Goal: Information Seeking & Learning: Learn about a topic

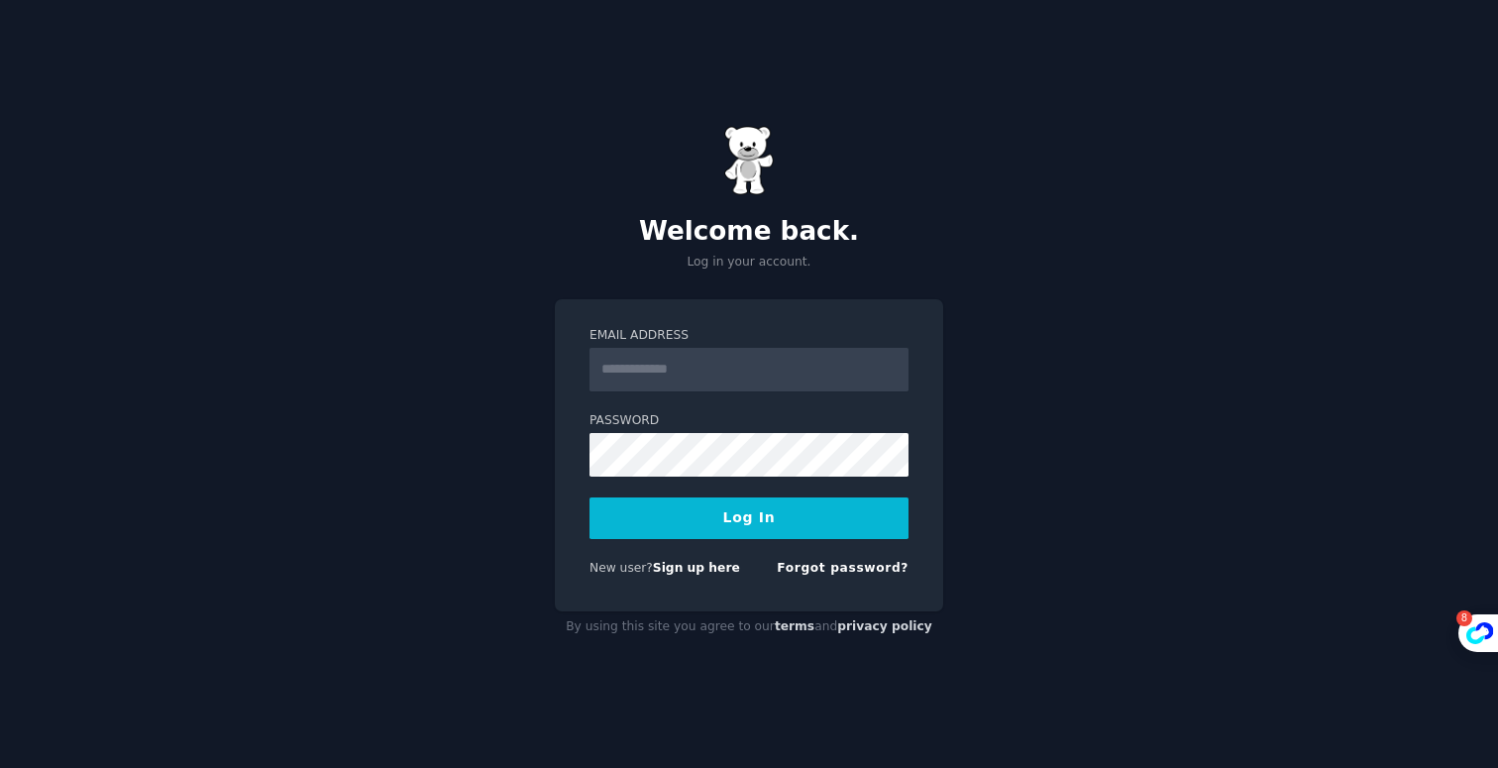
click at [1007, 107] on div "Welcome back. Log in your account. Email Address Password Log In New user? Sign…" at bounding box center [749, 384] width 1498 height 768
click at [770, 352] on input "Email Address" at bounding box center [748, 370] width 319 height 44
type input "**********"
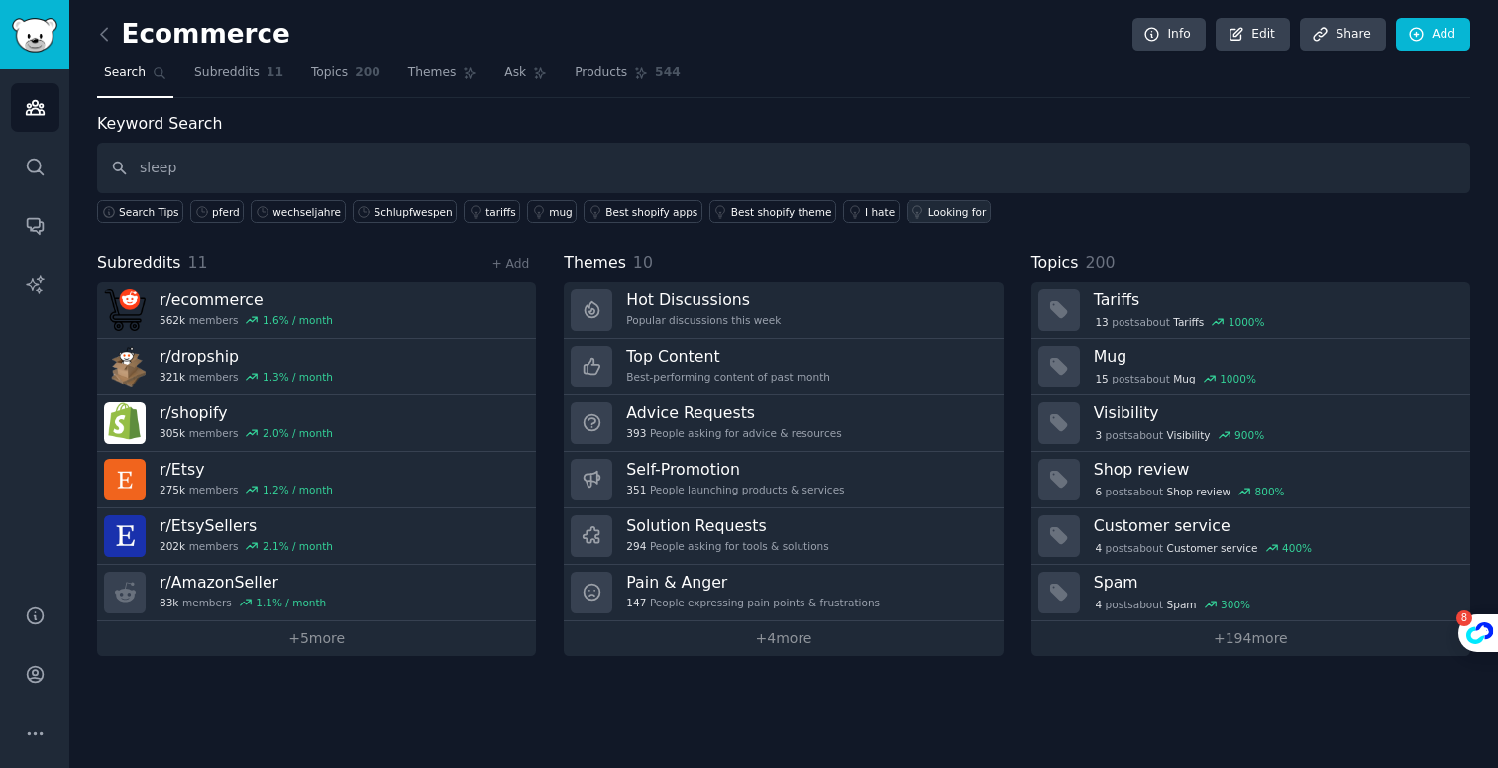
type input "sleep"
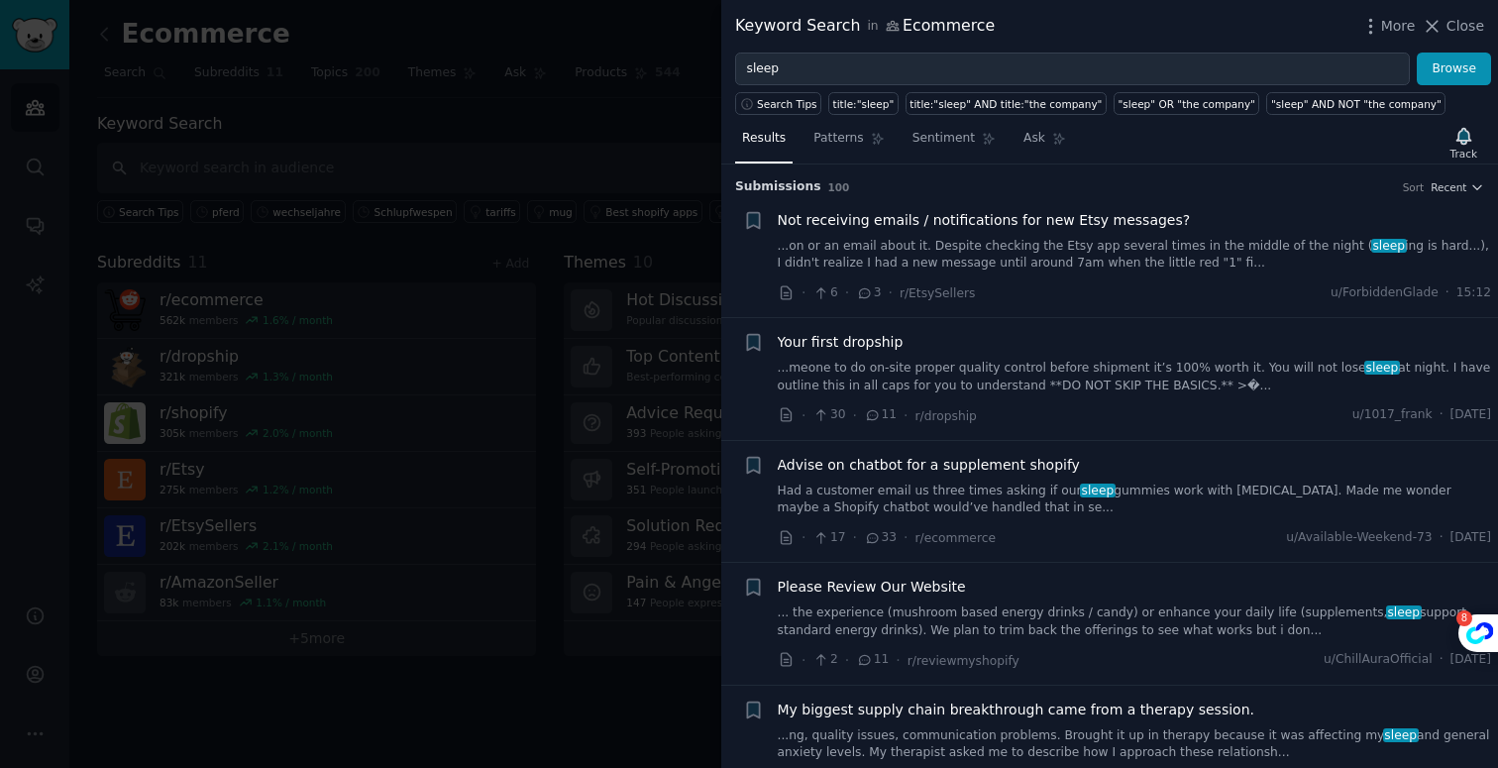
click at [566, 115] on div at bounding box center [749, 384] width 1498 height 768
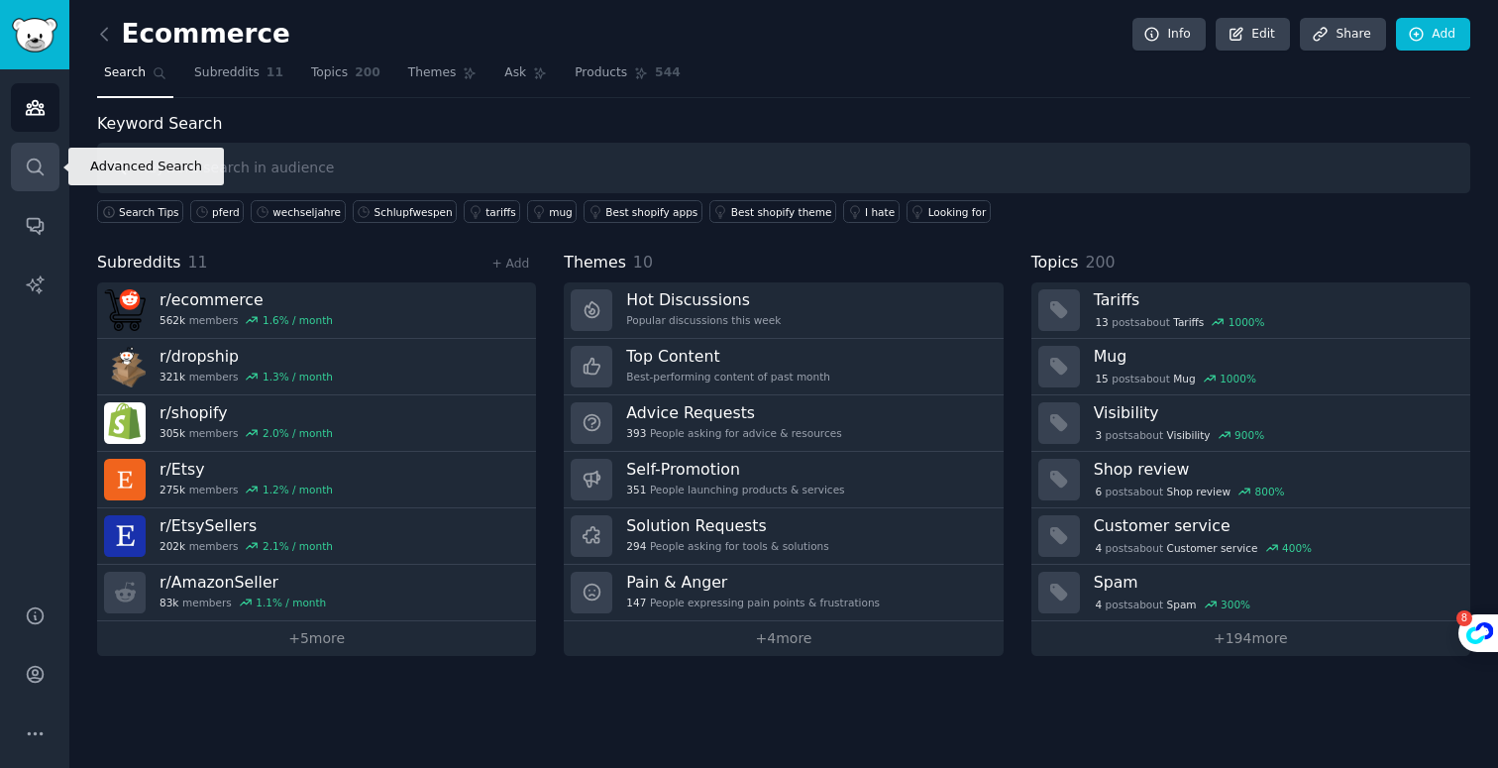
click at [33, 154] on link "Search" at bounding box center [35, 167] width 49 height 49
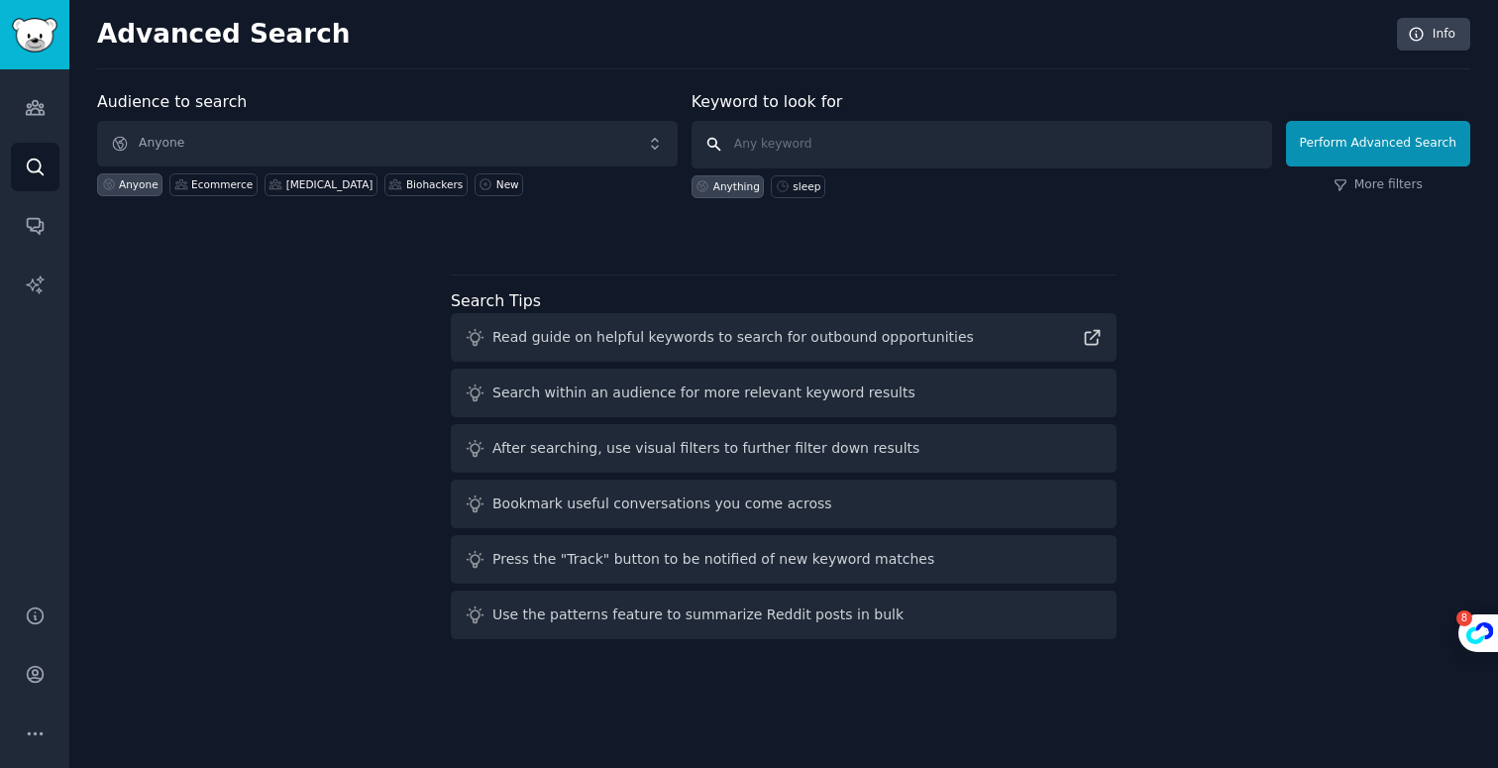
click at [845, 146] on input "text" at bounding box center [981, 145] width 580 height 48
type input "sleep"
click button "Perform Advanced Search" at bounding box center [1378, 144] width 184 height 46
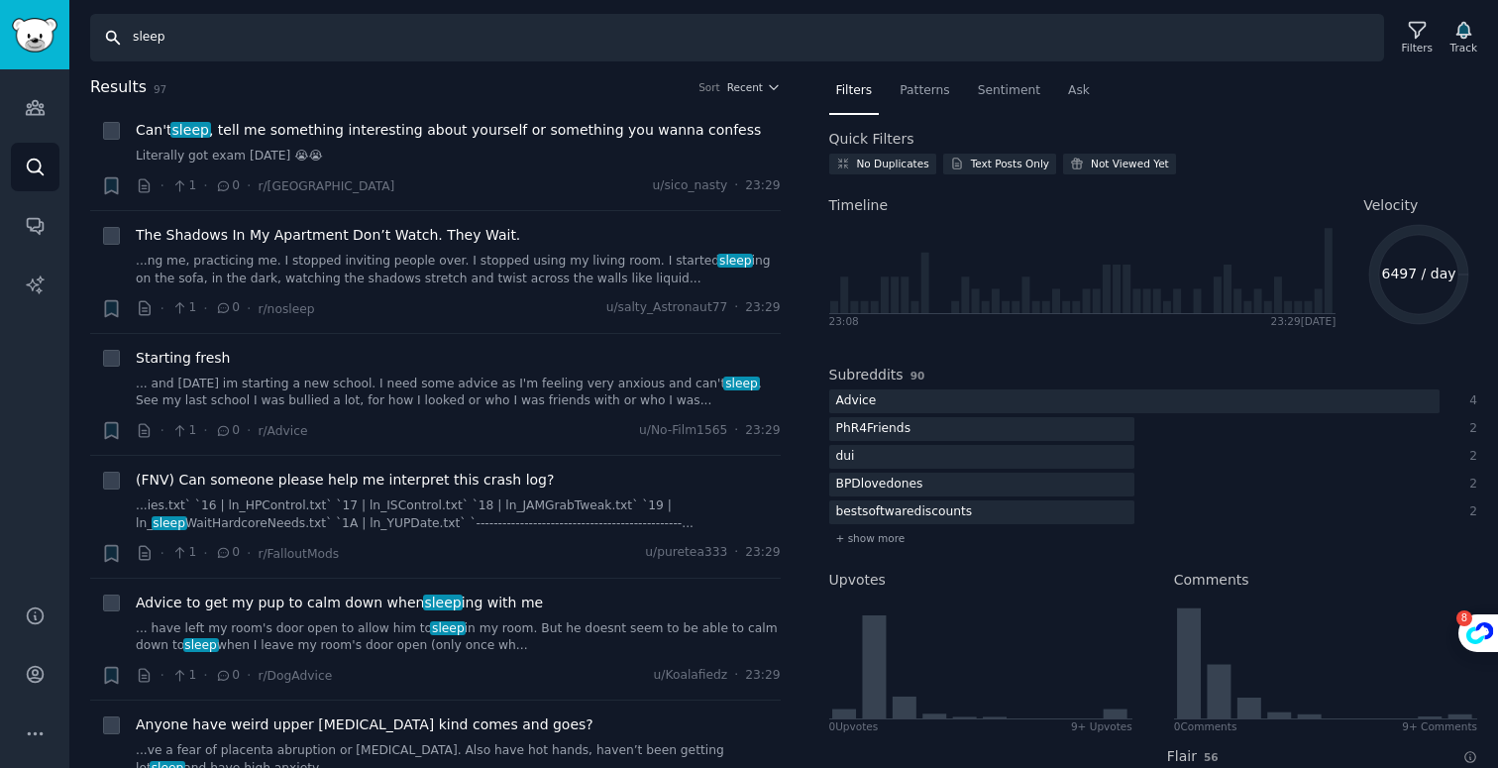
click at [1115, 59] on input "sleep" at bounding box center [737, 38] width 1294 height 48
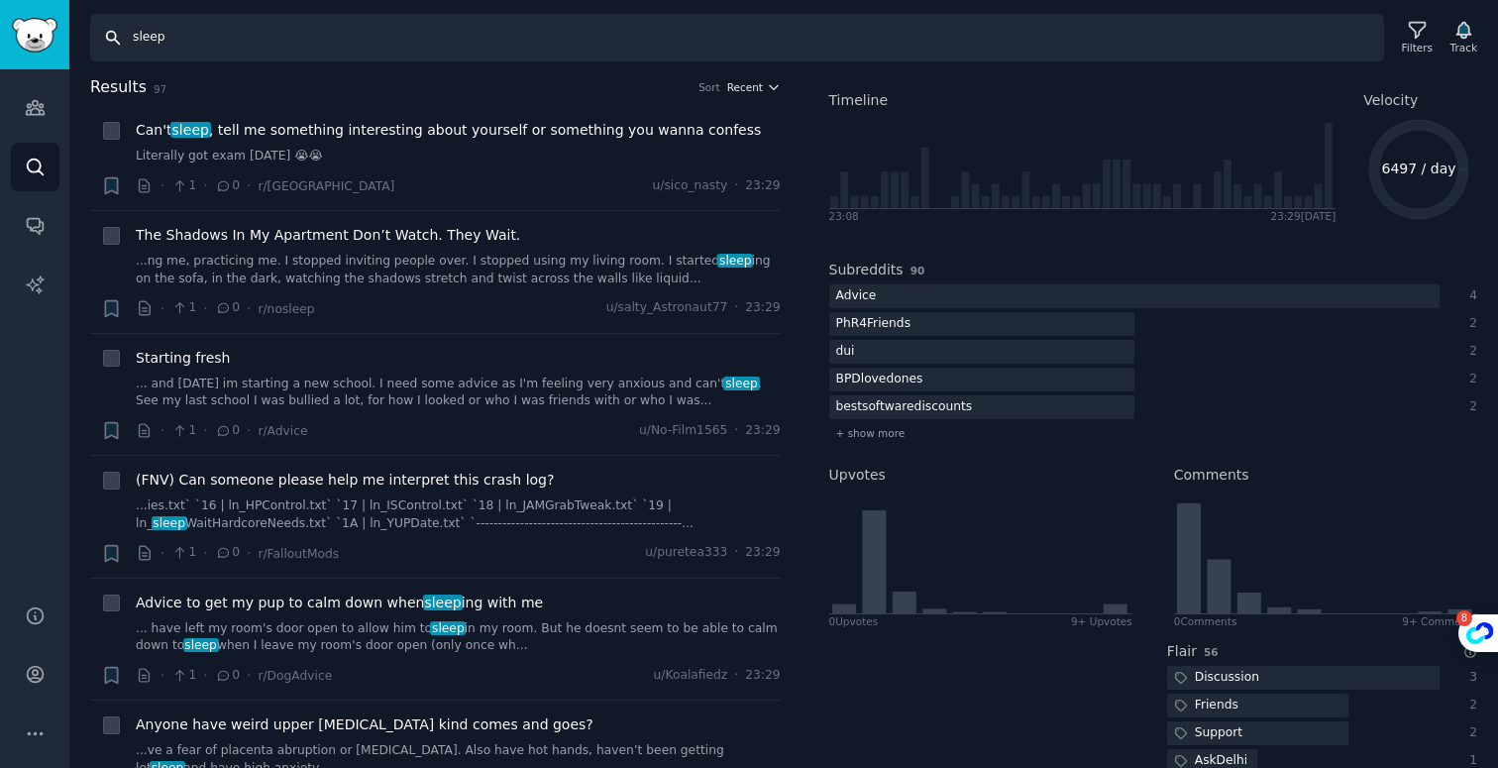
click at [741, 87] on span "Recent" at bounding box center [745, 87] width 36 height 14
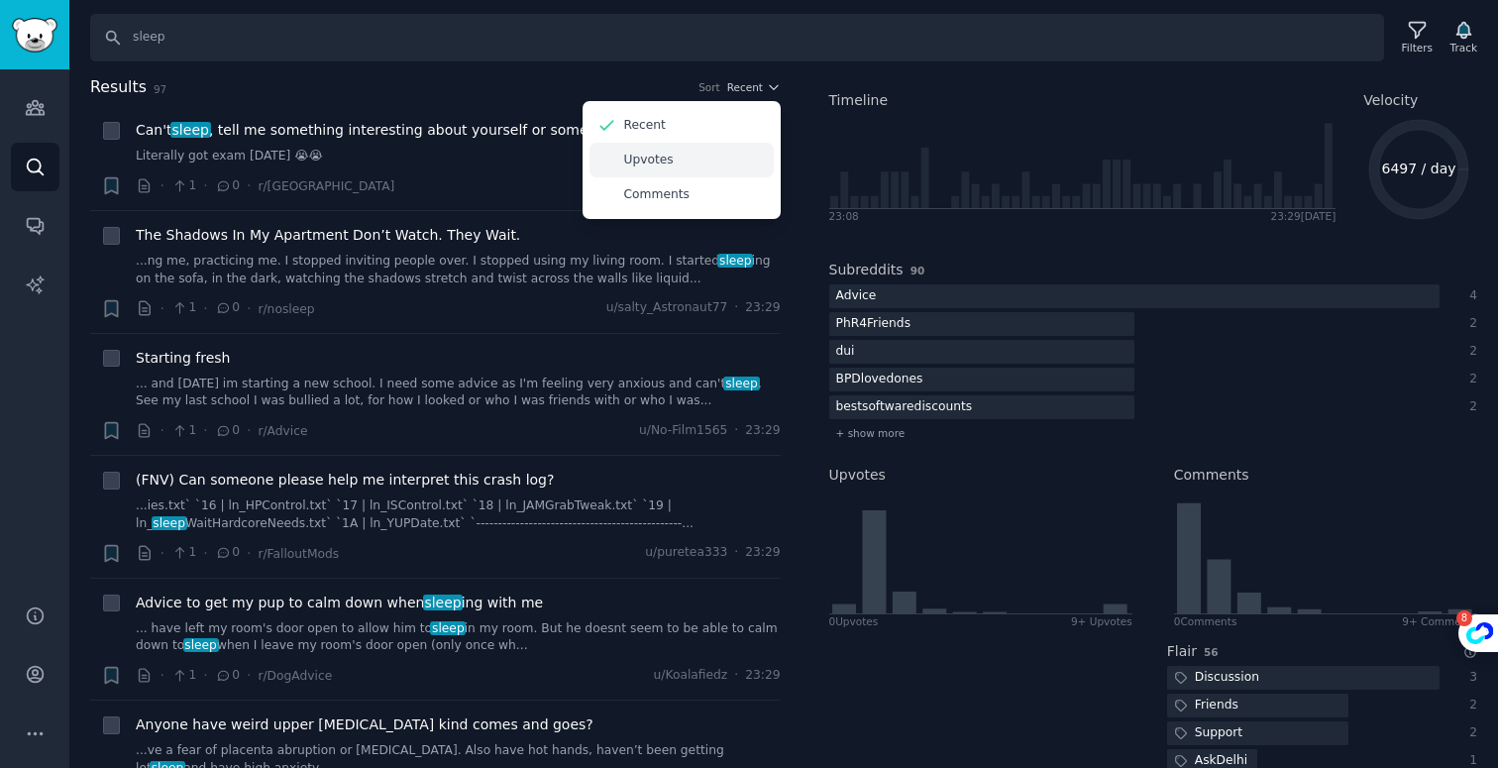
click at [666, 157] on p "Upvotes" at bounding box center [649, 161] width 50 height 18
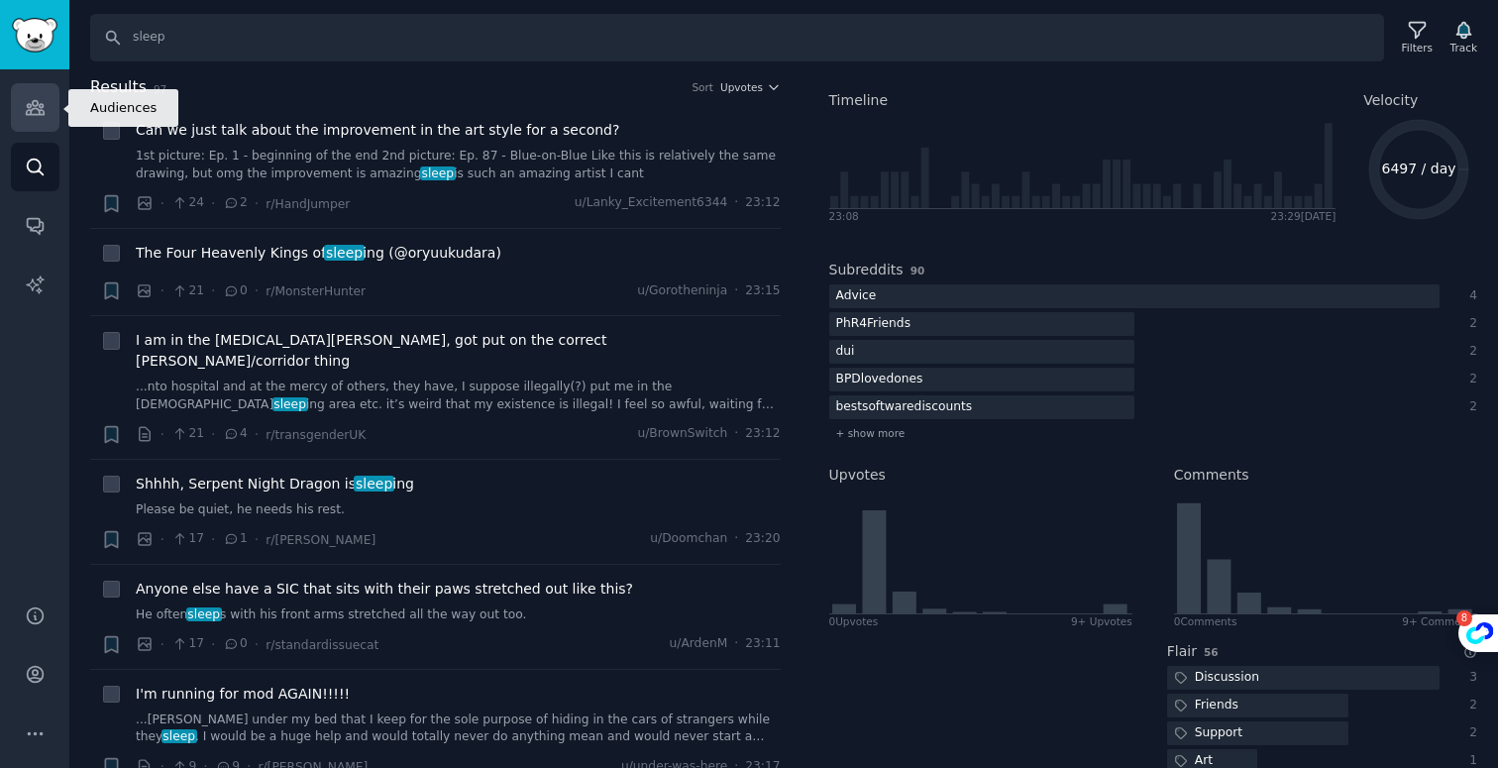
click at [19, 104] on link "Audiences" at bounding box center [35, 107] width 49 height 49
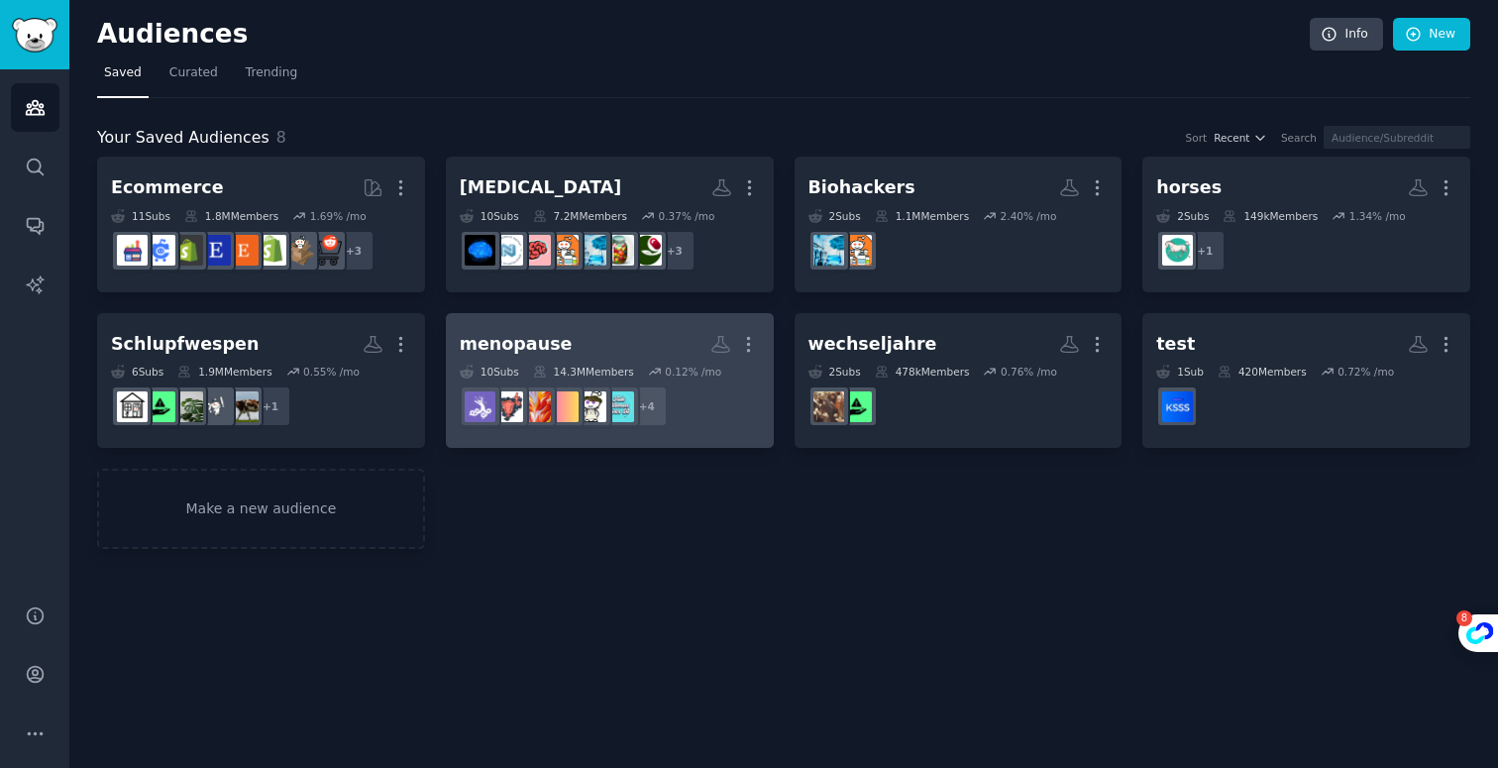
click at [517, 346] on div "menopause" at bounding box center [516, 344] width 113 height 25
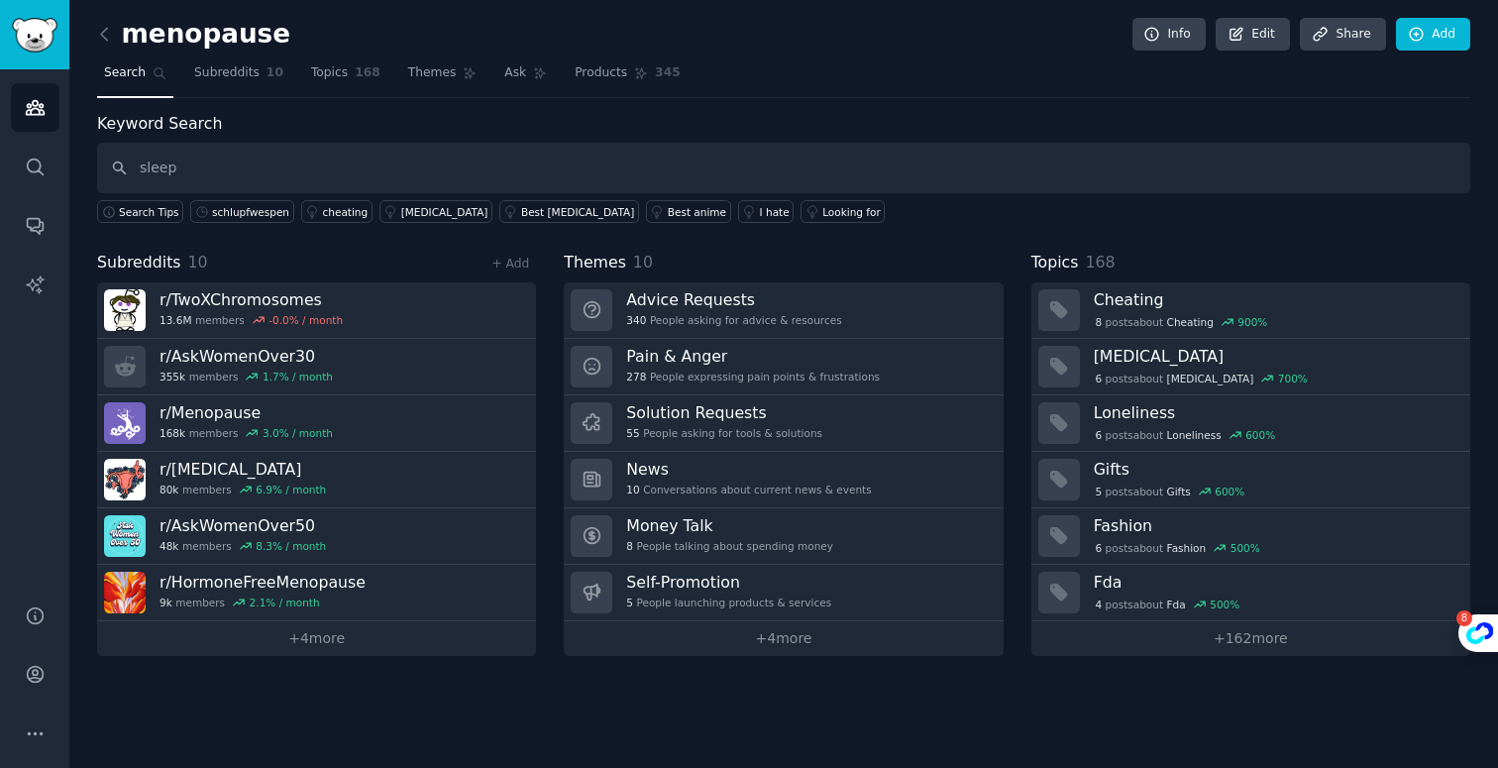
type input "sleep"
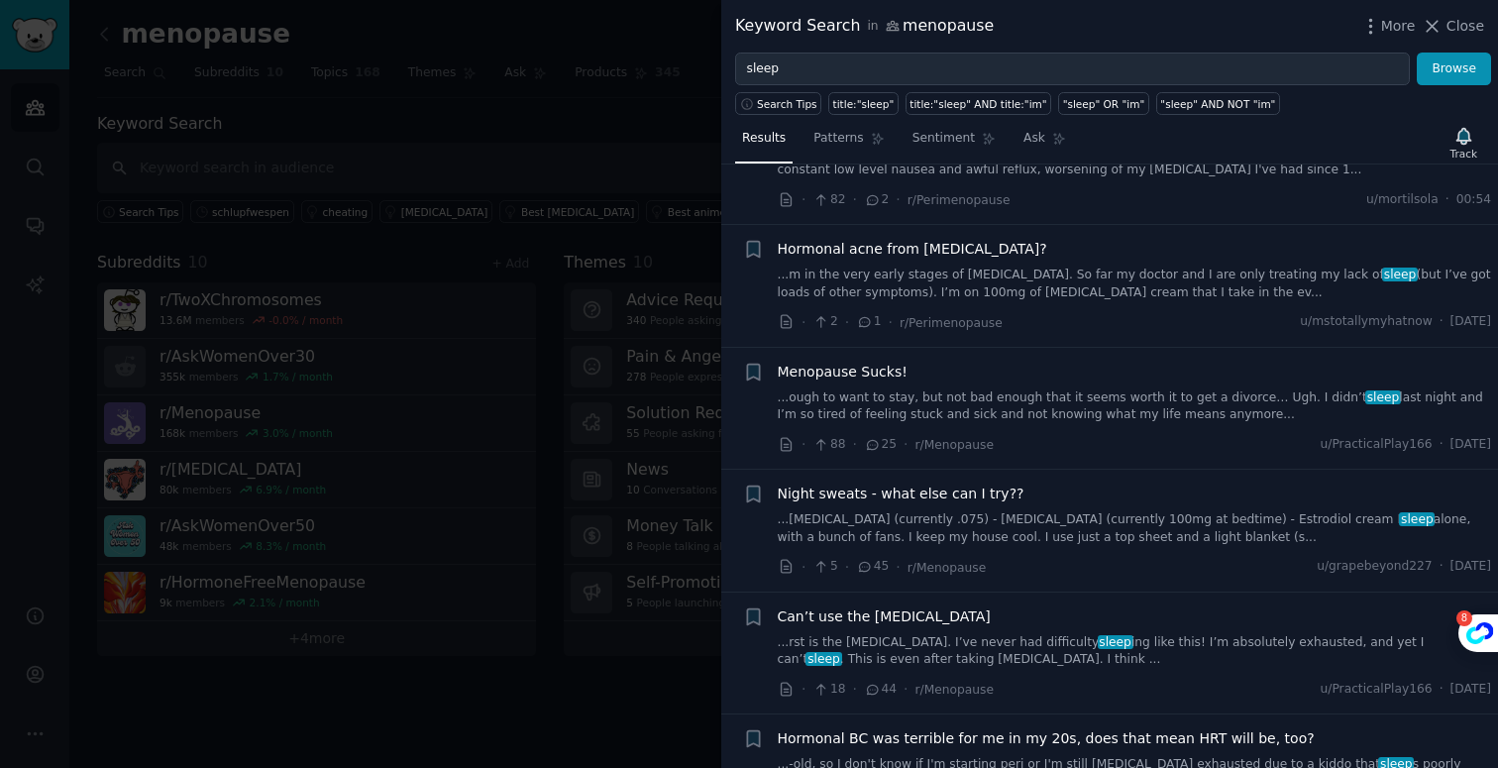
scroll to position [3193, 0]
